Goal: Information Seeking & Learning: Learn about a topic

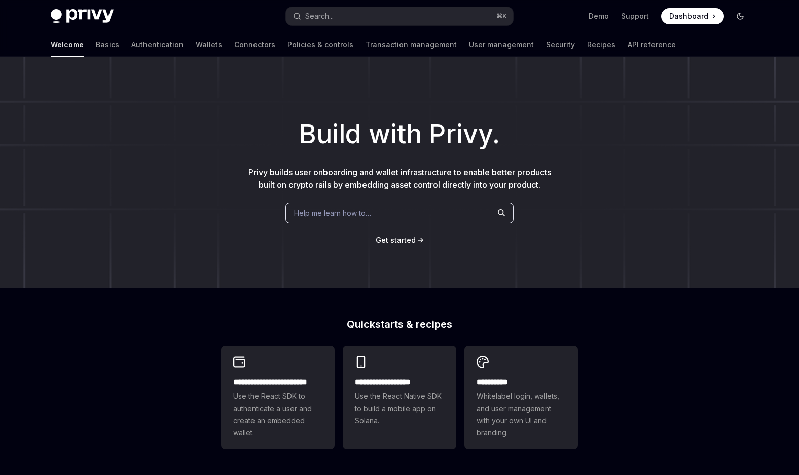
click at [747, 17] on button "Toggle dark mode" at bounding box center [740, 16] width 16 height 16
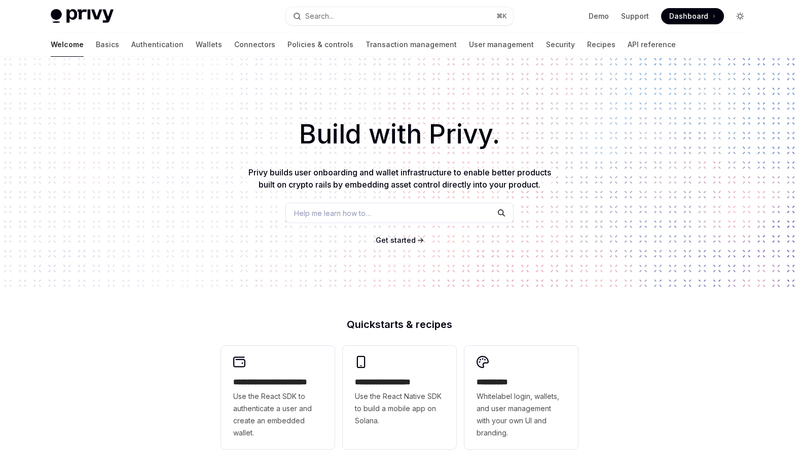
click at [747, 17] on button "Toggle dark mode" at bounding box center [740, 16] width 16 height 16
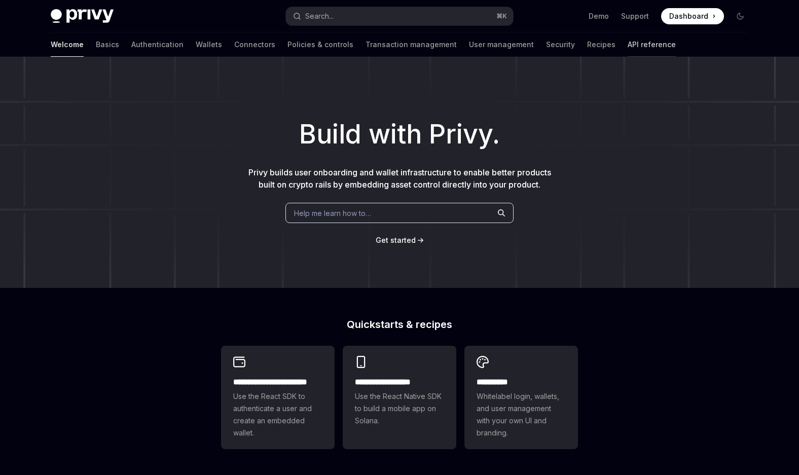
click at [628, 41] on link "API reference" at bounding box center [652, 44] width 48 height 24
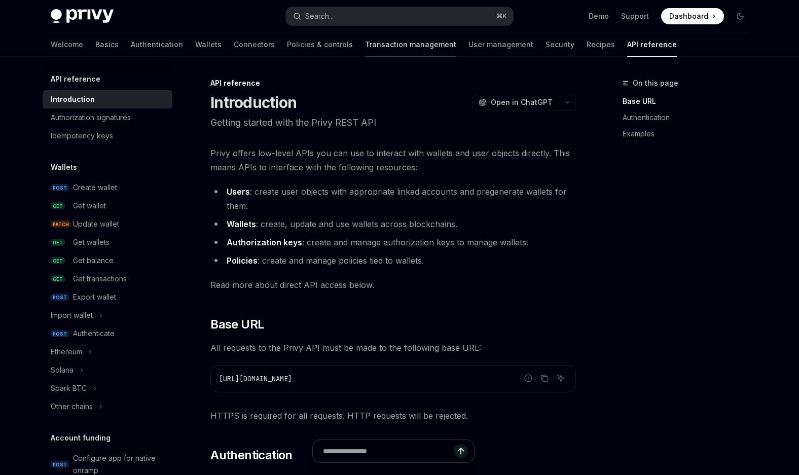
click at [365, 49] on link "Transaction management" at bounding box center [410, 44] width 91 height 24
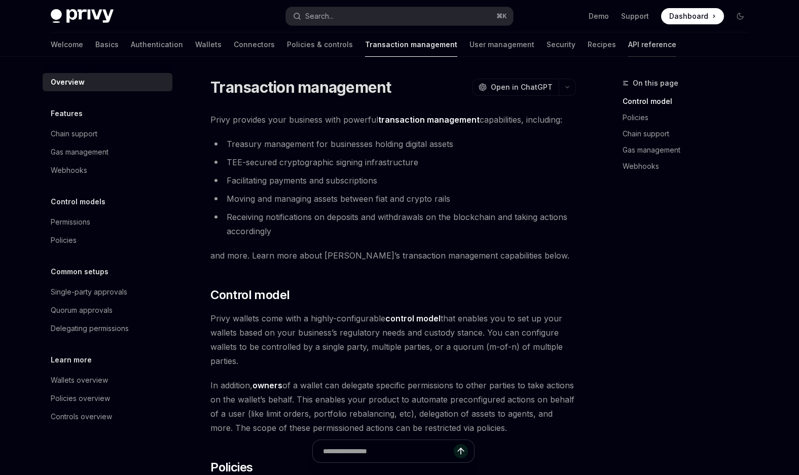
click at [628, 53] on link "API reference" at bounding box center [652, 44] width 48 height 24
click at [588, 53] on link "Recipes" at bounding box center [602, 44] width 28 height 24
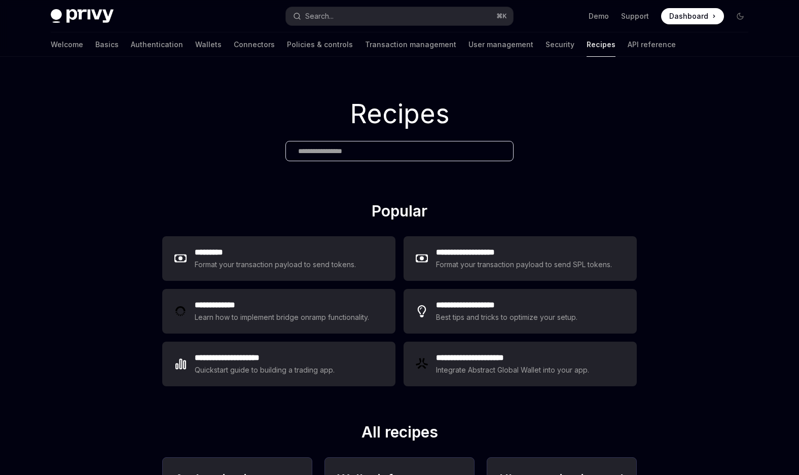
click at [561, 54] on div "Welcome Basics Authentication Wallets Connectors Policies & controls Transactio…" at bounding box center [363, 44] width 625 height 24
type textarea "*"
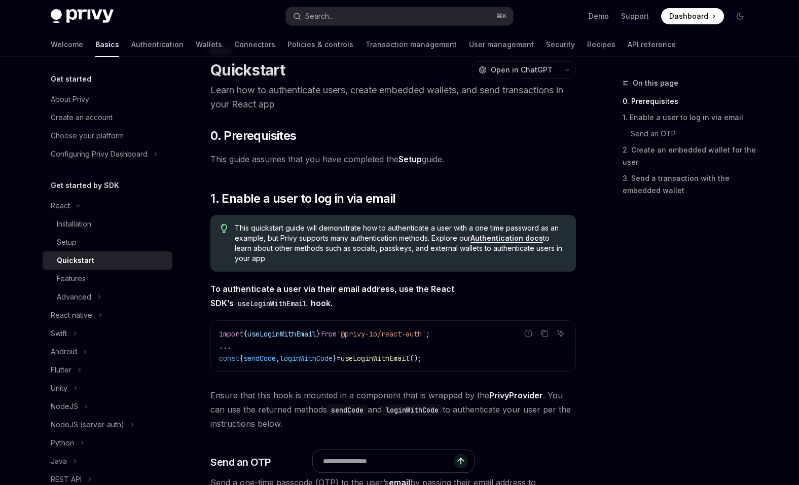
scroll to position [32, 0]
click at [67, 219] on div "Installation" at bounding box center [74, 224] width 34 height 12
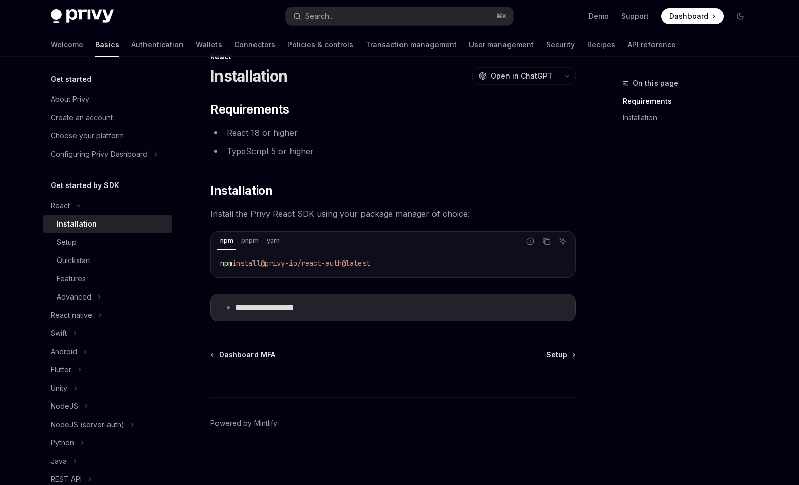
click at [95, 55] on link "Basics" at bounding box center [107, 44] width 24 height 24
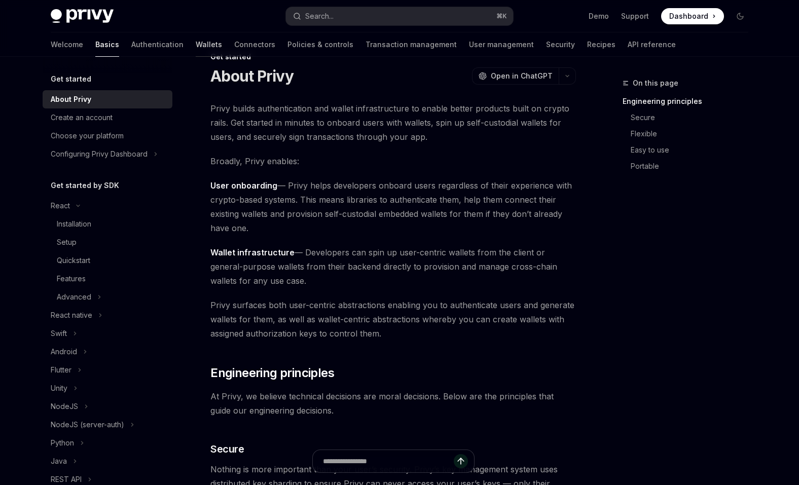
click at [196, 43] on link "Wallets" at bounding box center [209, 44] width 26 height 24
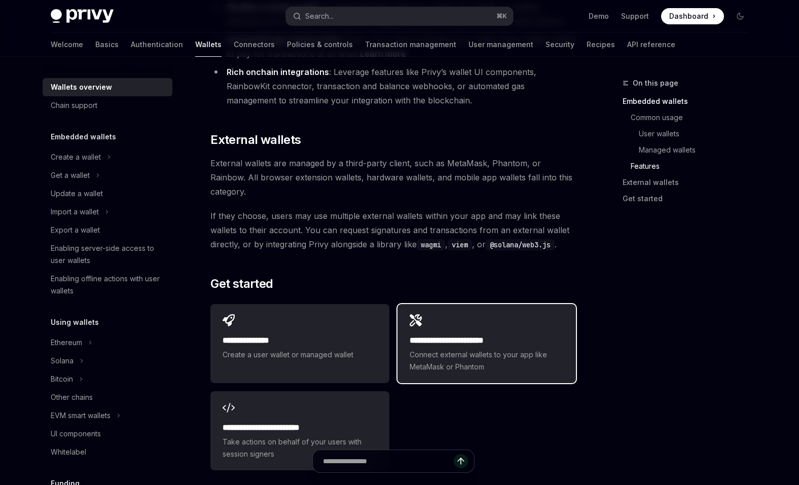
scroll to position [1479, 0]
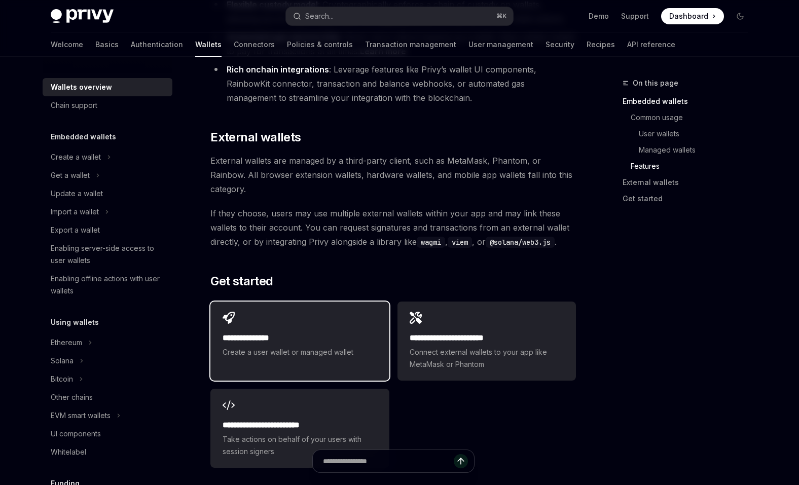
click at [296, 302] on div "**********" at bounding box center [299, 335] width 178 height 67
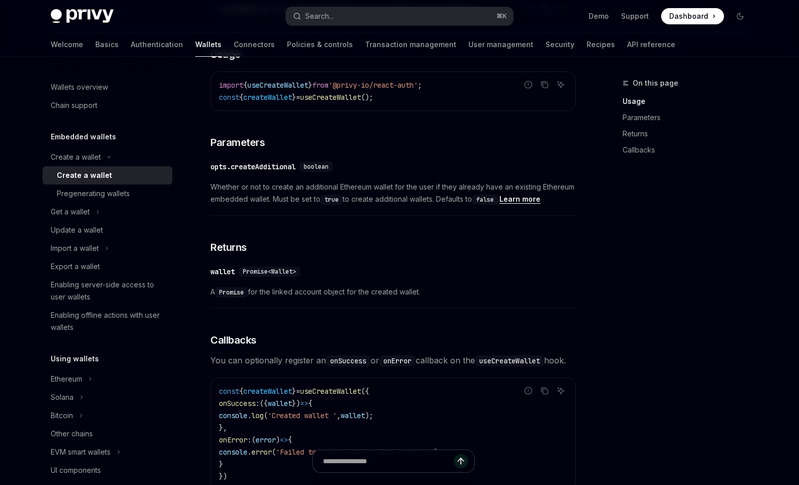
scroll to position [442, 0]
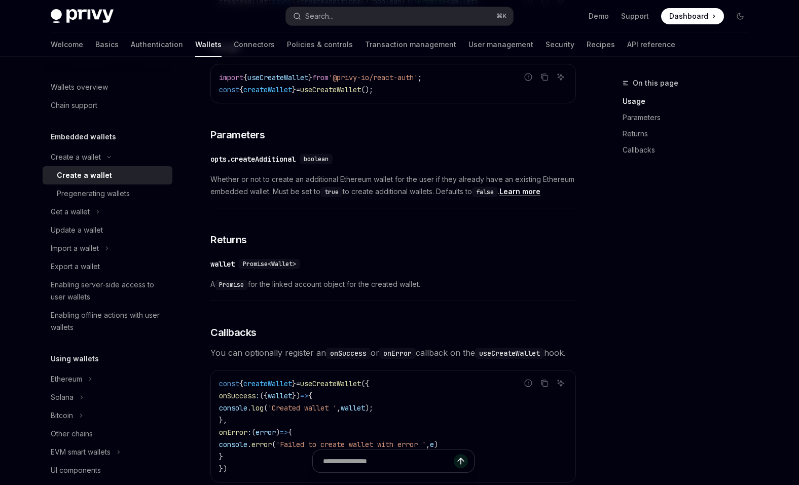
scroll to position [1479, 0]
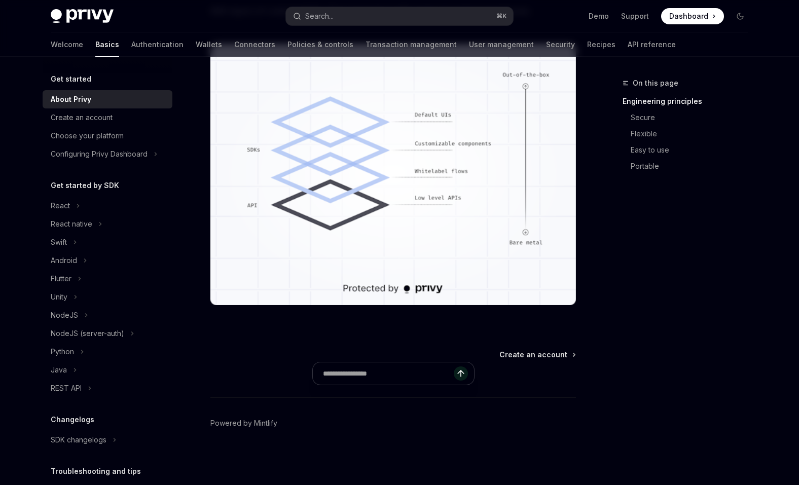
scroll to position [26, 0]
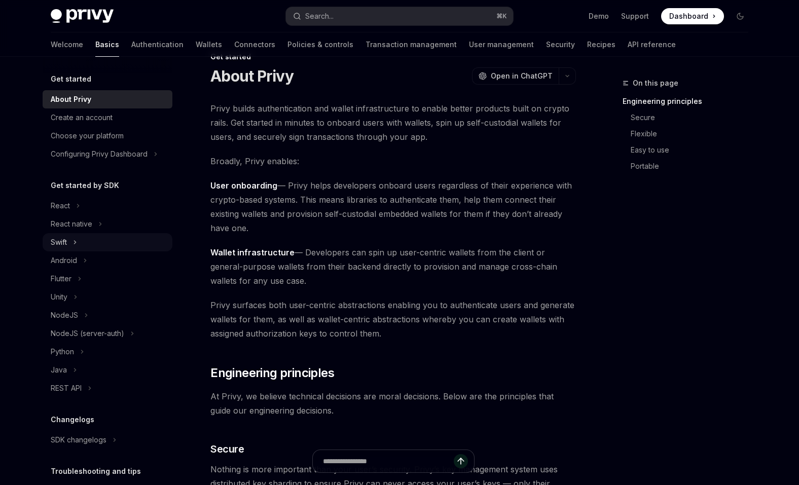
click at [63, 245] on div "Swift" at bounding box center [59, 242] width 16 height 12
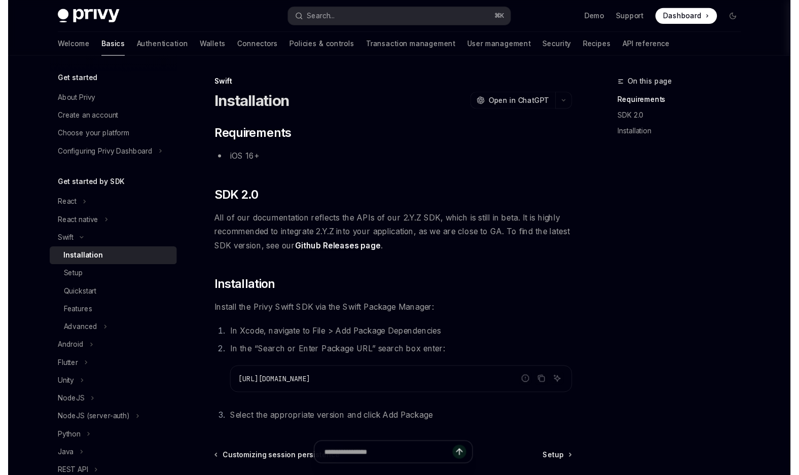
scroll to position [1, 0]
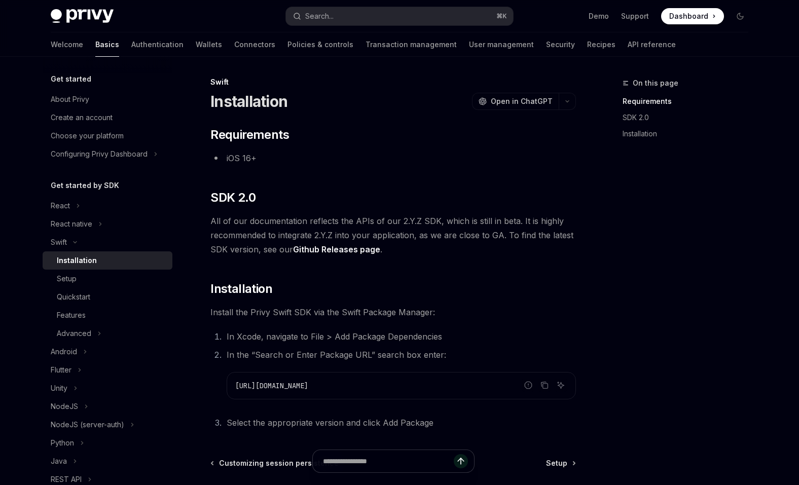
type textarea "*"
